Goal: Task Accomplishment & Management: Use online tool/utility

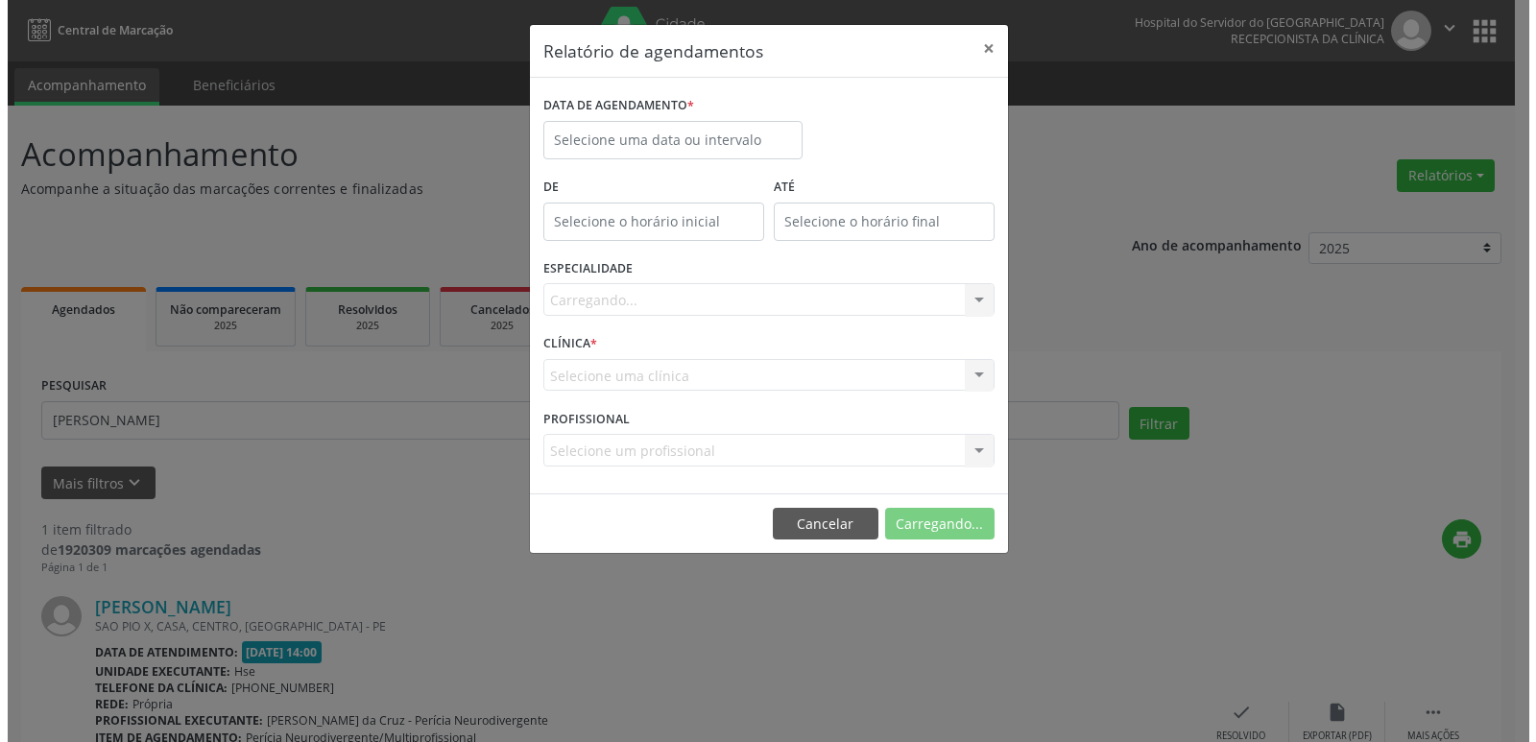
scroll to position [159, 0]
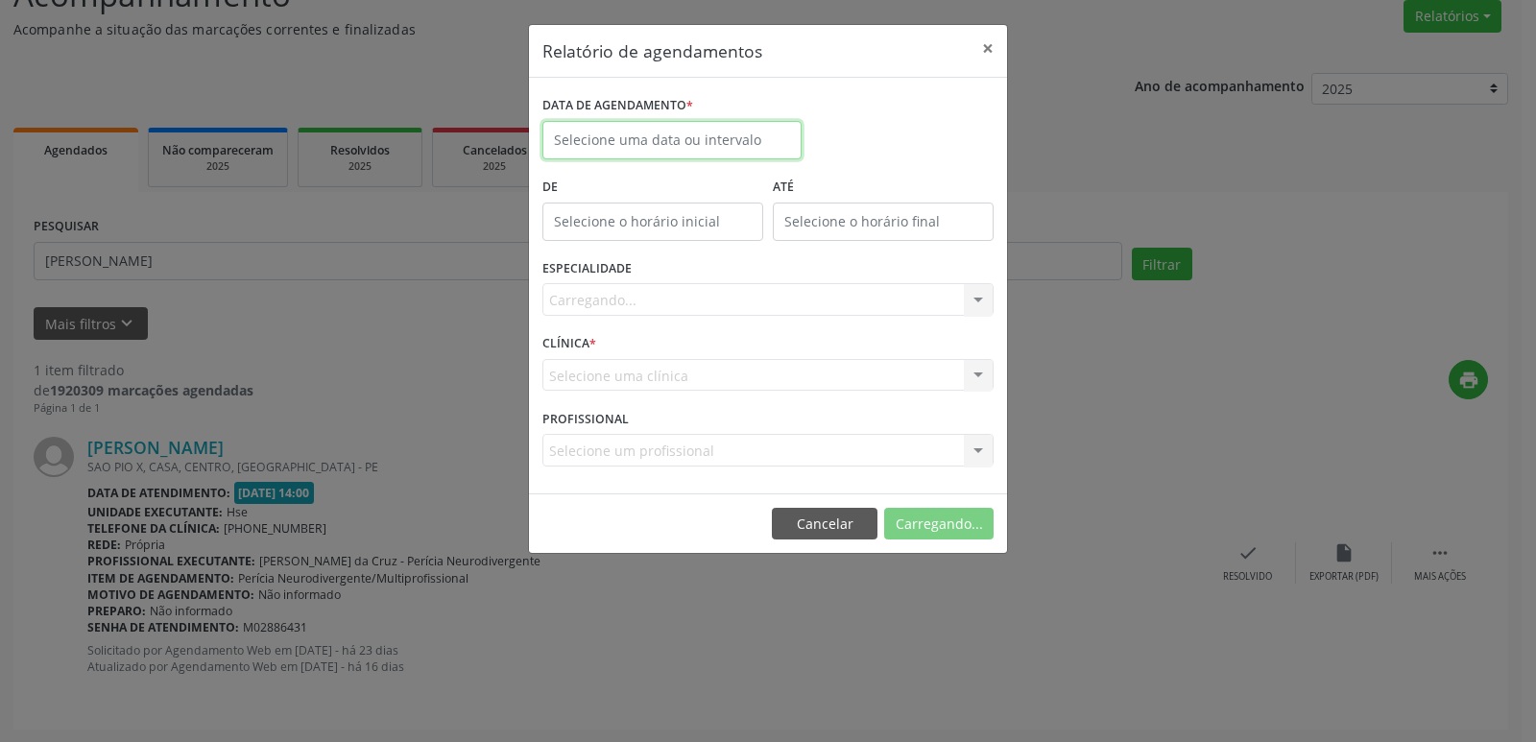
click at [603, 141] on input "text" at bounding box center [671, 140] width 259 height 38
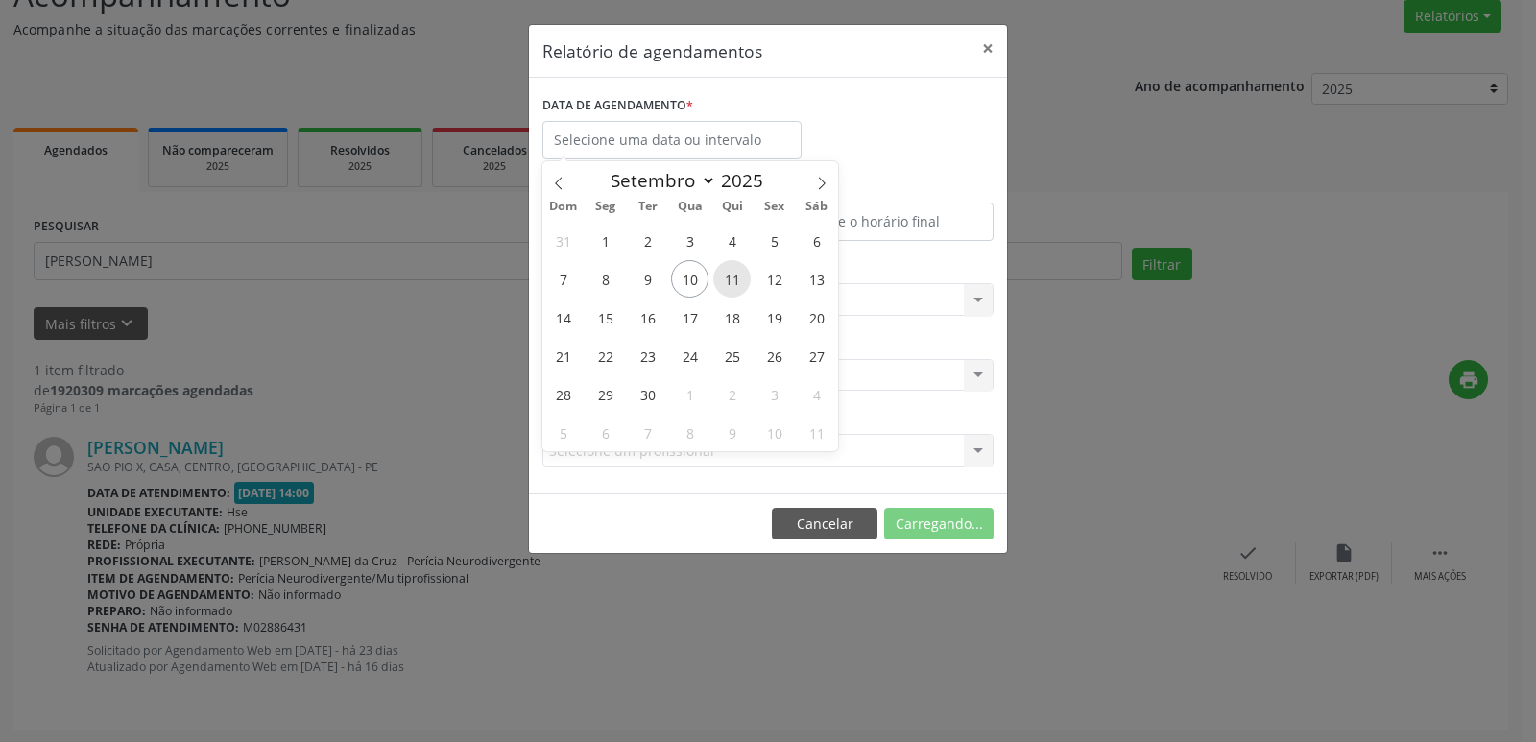
click at [737, 282] on span "11" at bounding box center [731, 278] width 37 height 37
type input "[DATE]"
click at [737, 282] on span "11" at bounding box center [731, 278] width 37 height 37
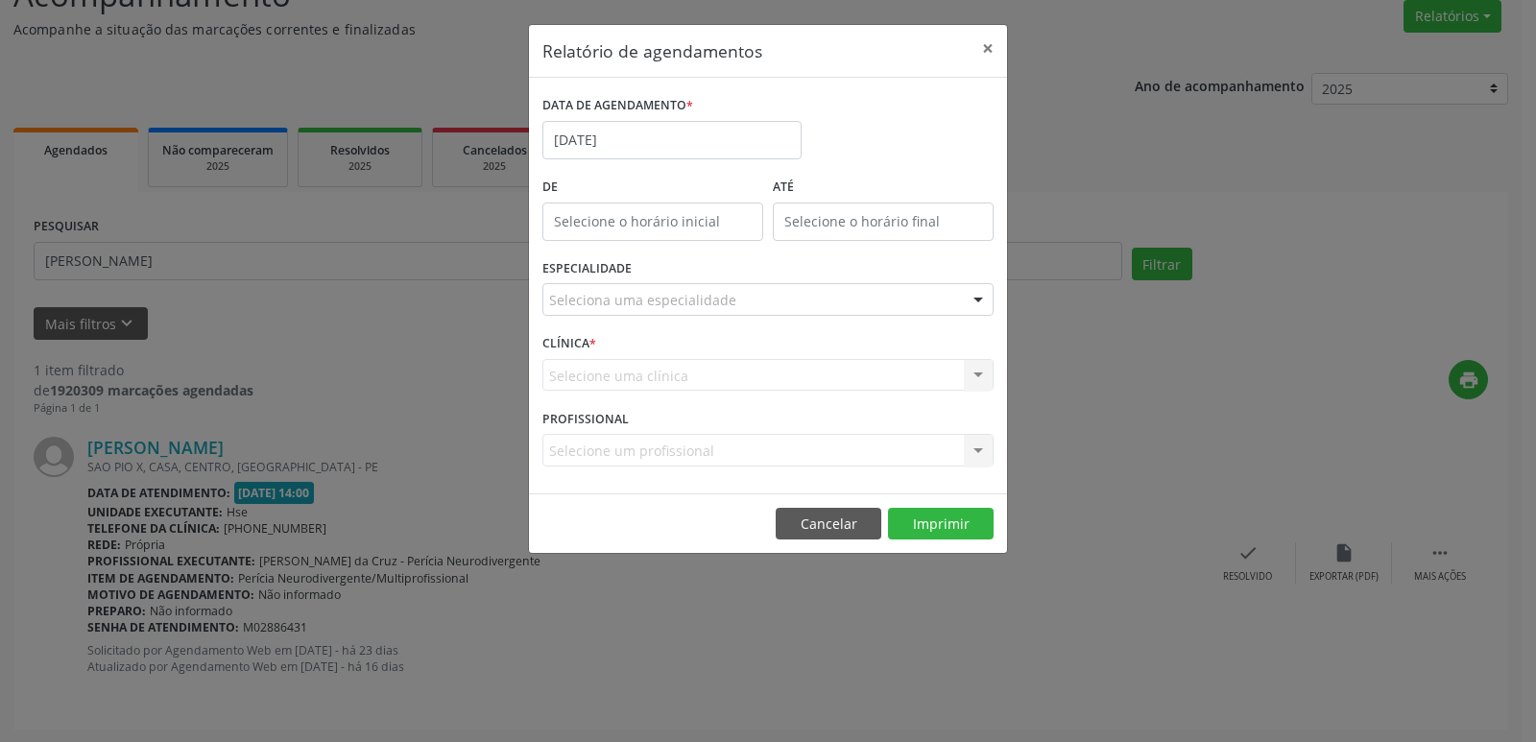
click at [982, 295] on div at bounding box center [978, 300] width 29 height 33
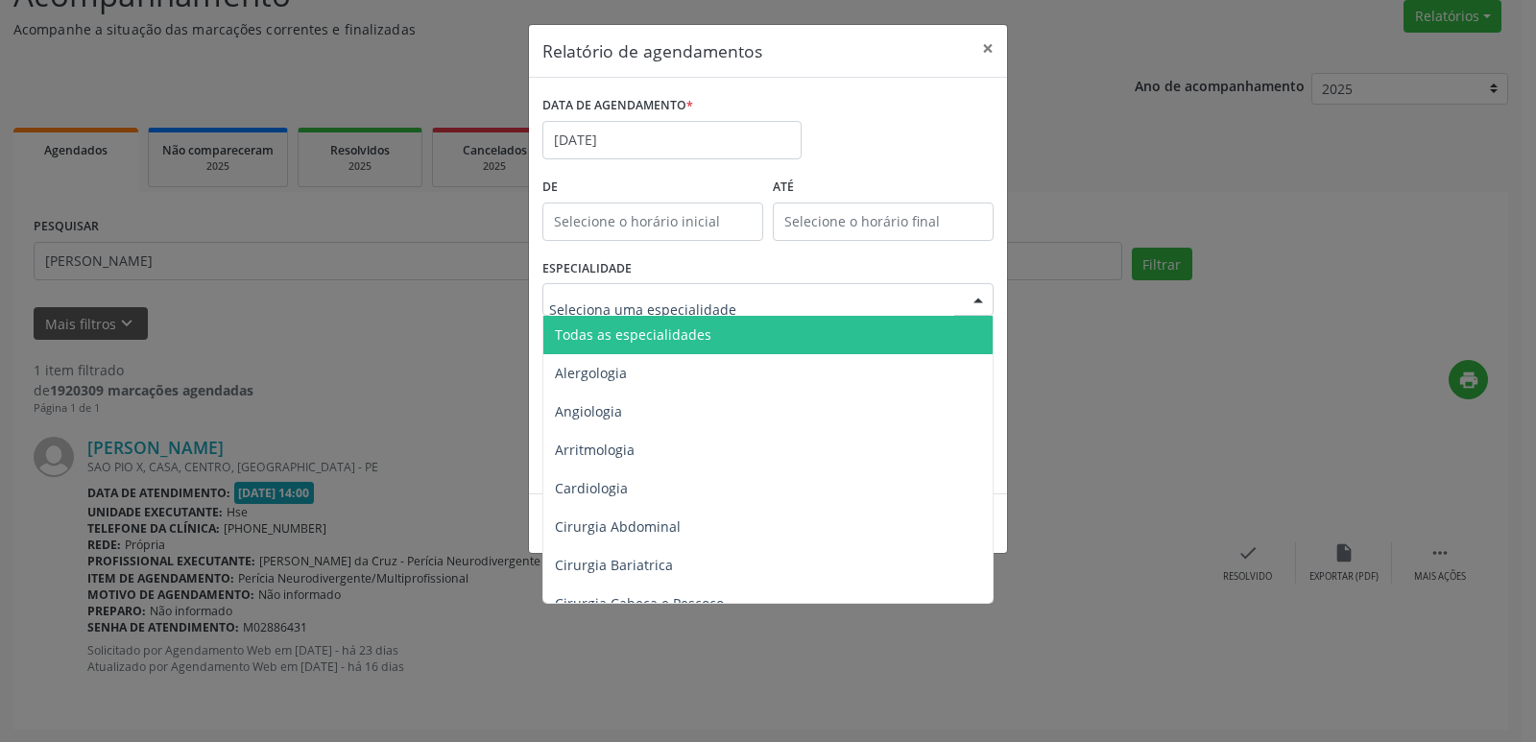
click at [824, 336] on span "Todas as especialidades" at bounding box center [769, 335] width 452 height 38
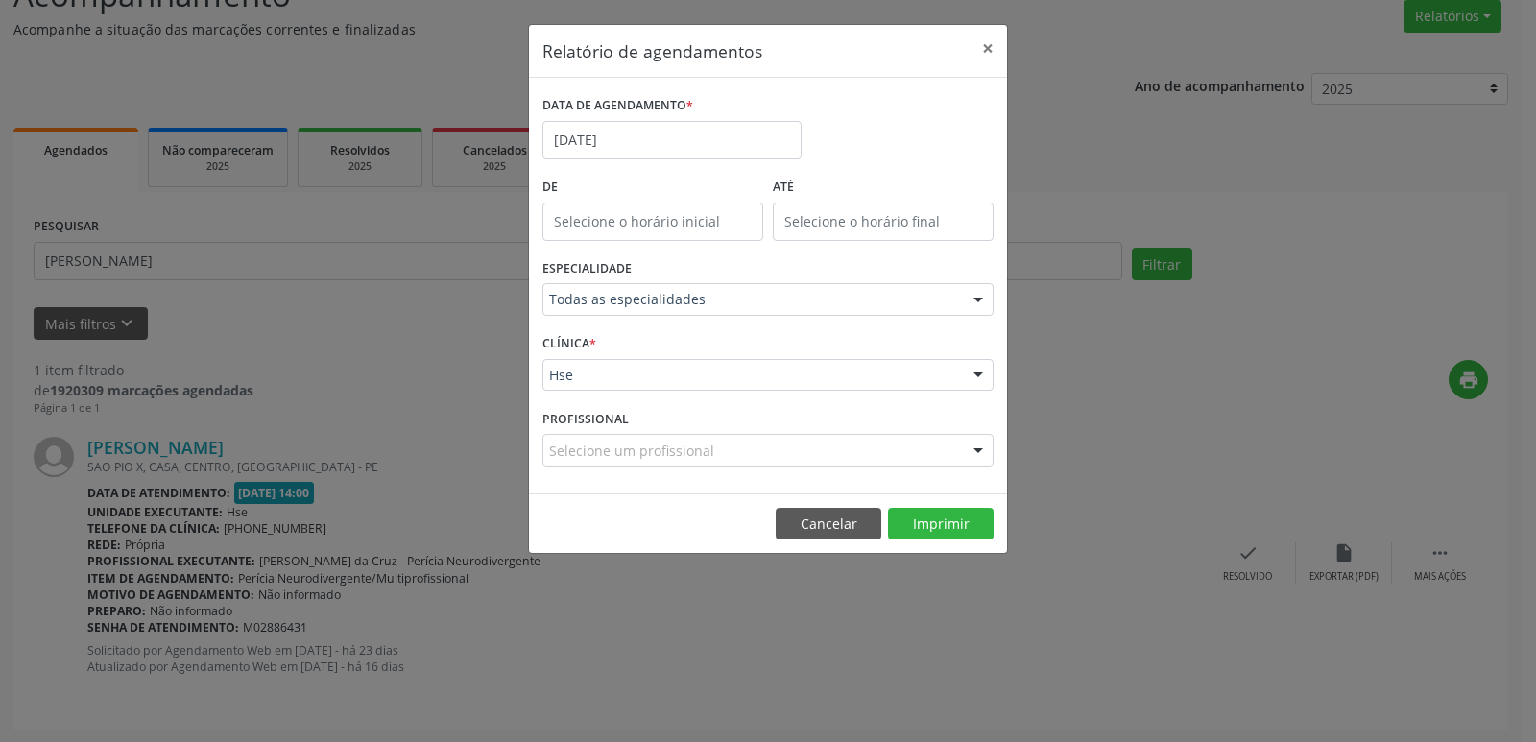
click at [975, 376] on div at bounding box center [978, 376] width 29 height 33
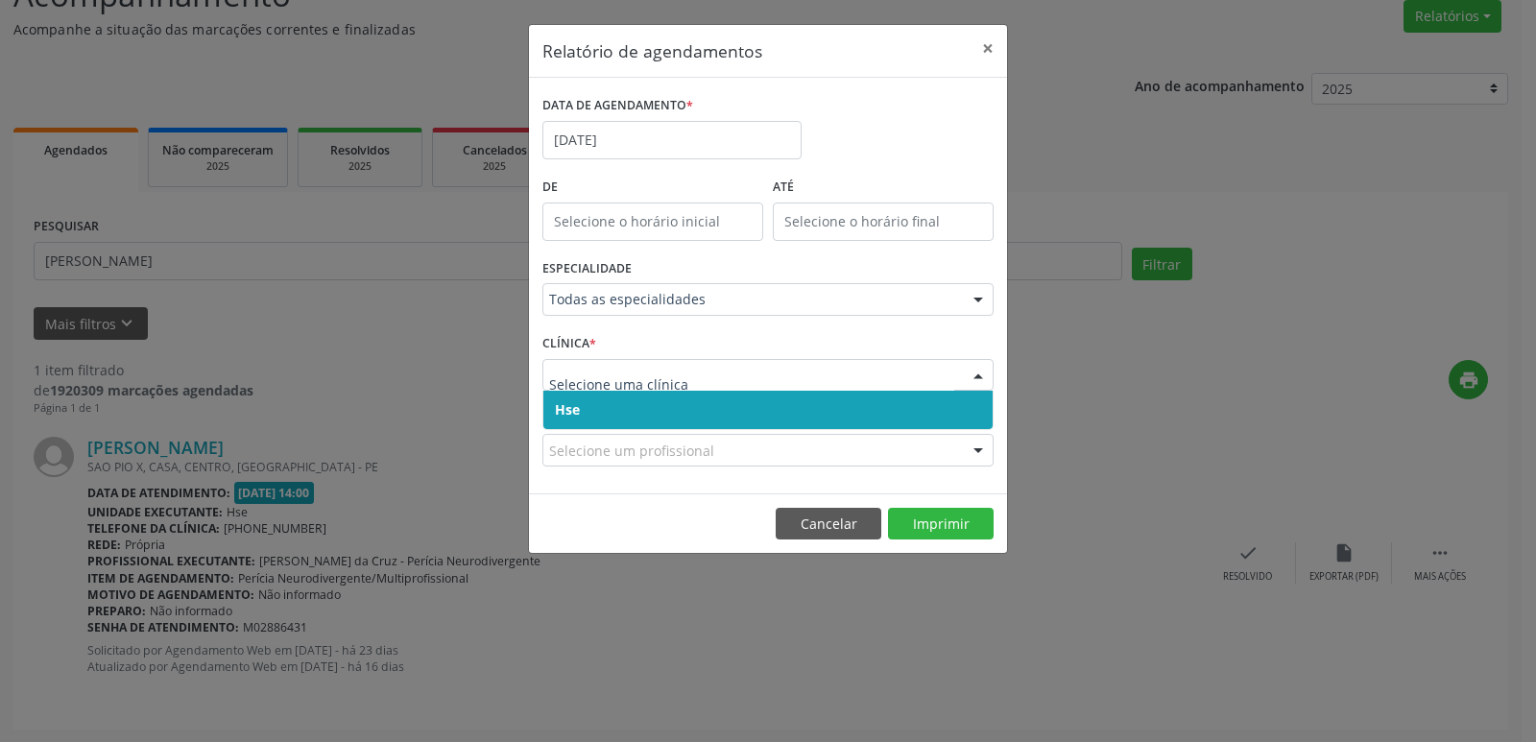
click at [879, 421] on span "Hse" at bounding box center [767, 410] width 449 height 38
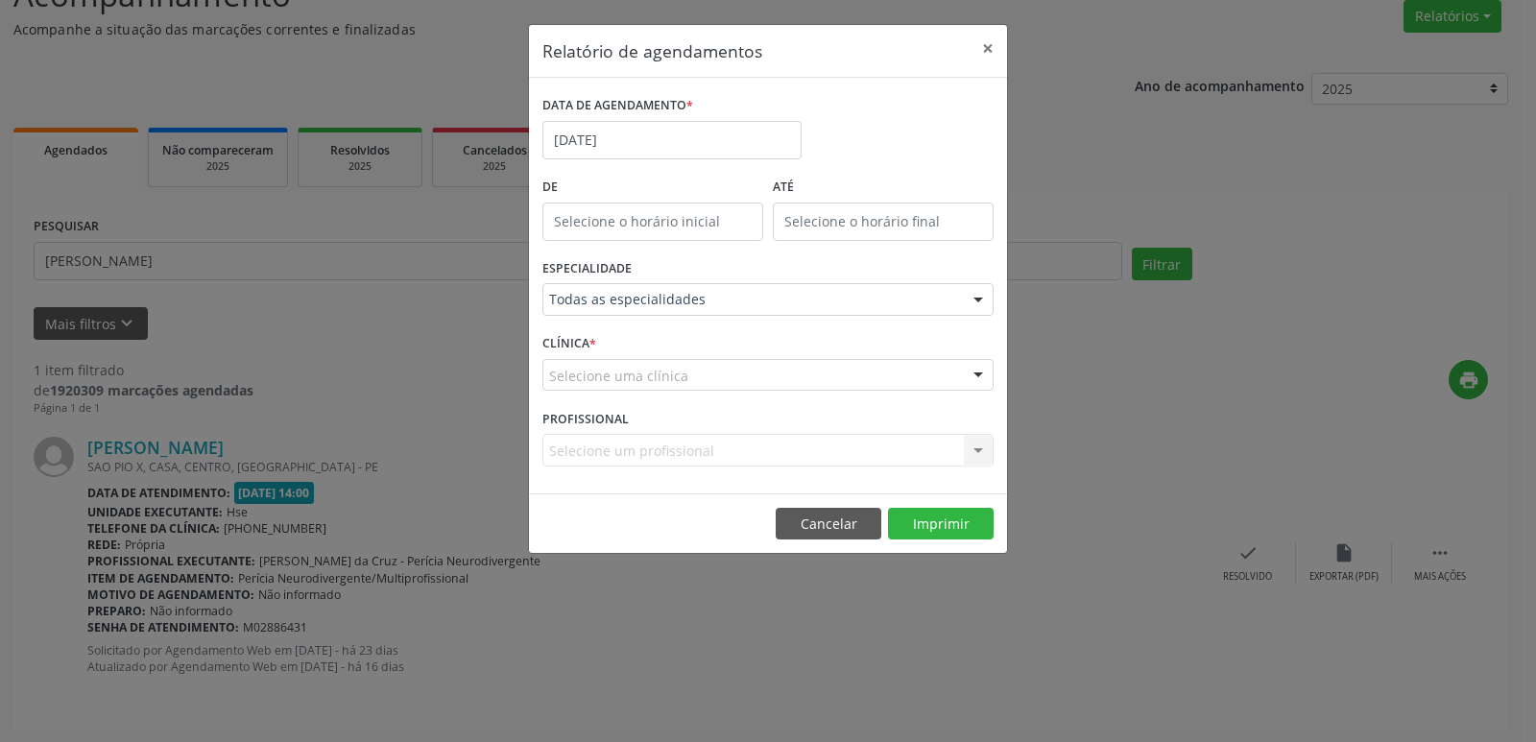
click at [974, 371] on div at bounding box center [978, 376] width 29 height 33
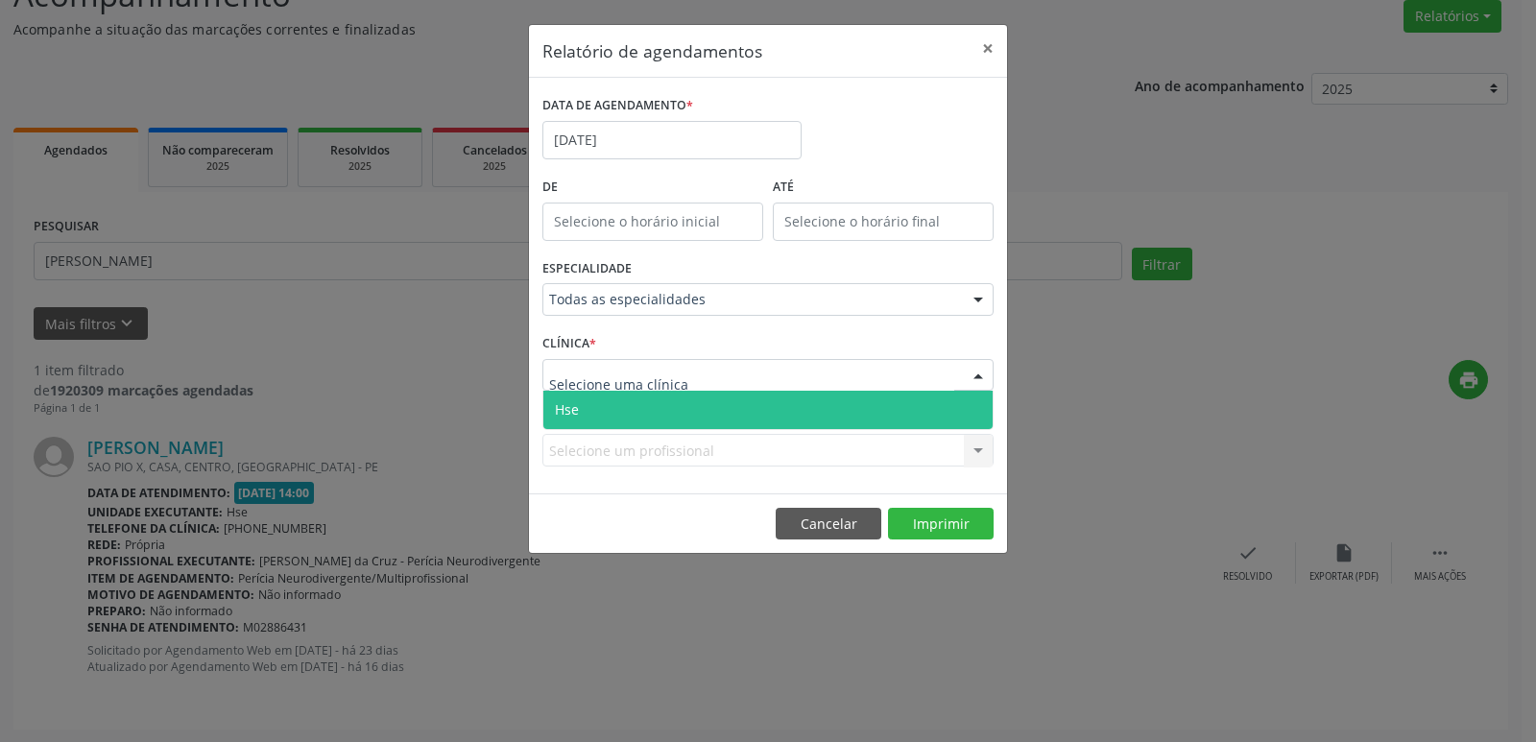
click at [826, 417] on span "Hse" at bounding box center [767, 410] width 449 height 38
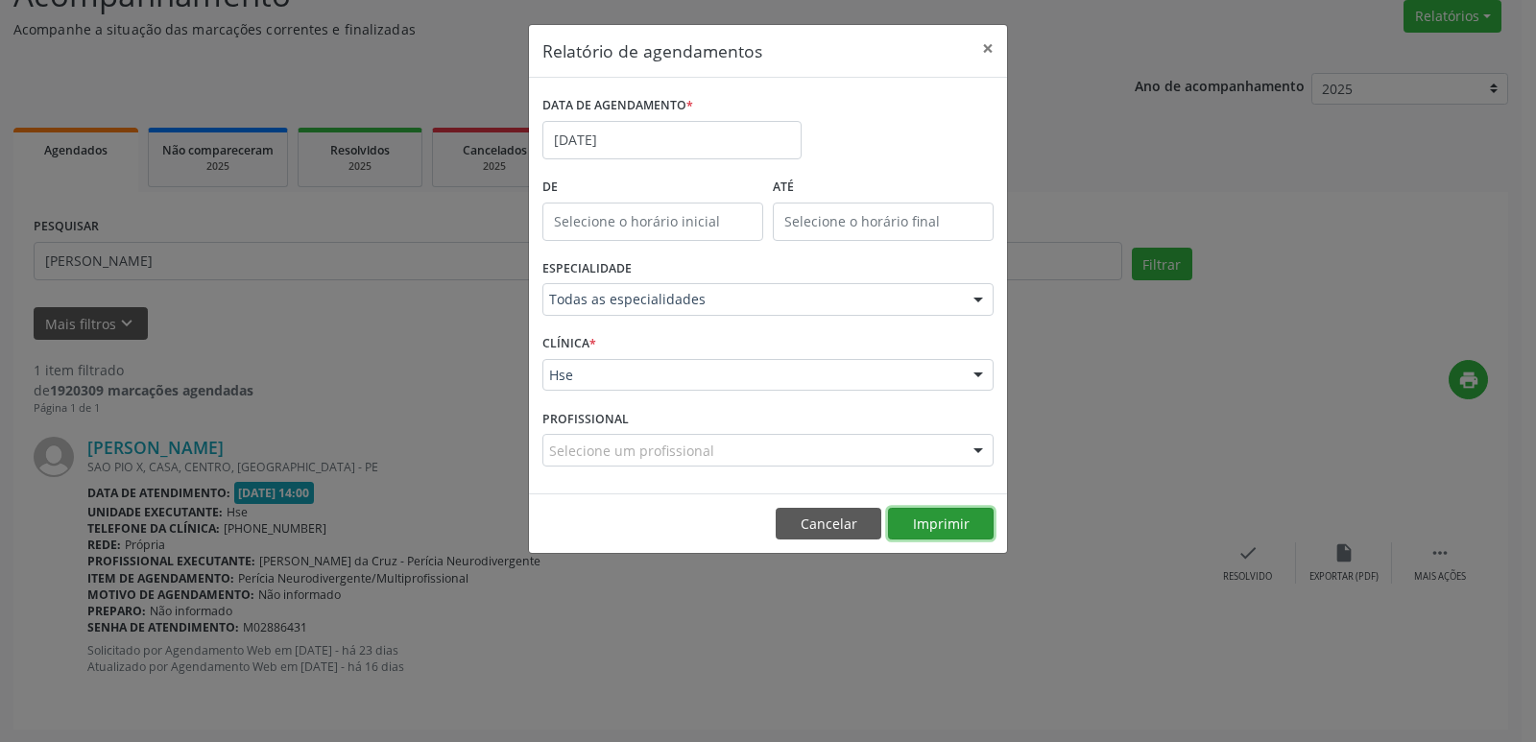
click at [946, 522] on button "Imprimir" at bounding box center [941, 524] width 106 height 33
